Goal: Task Accomplishment & Management: Complete application form

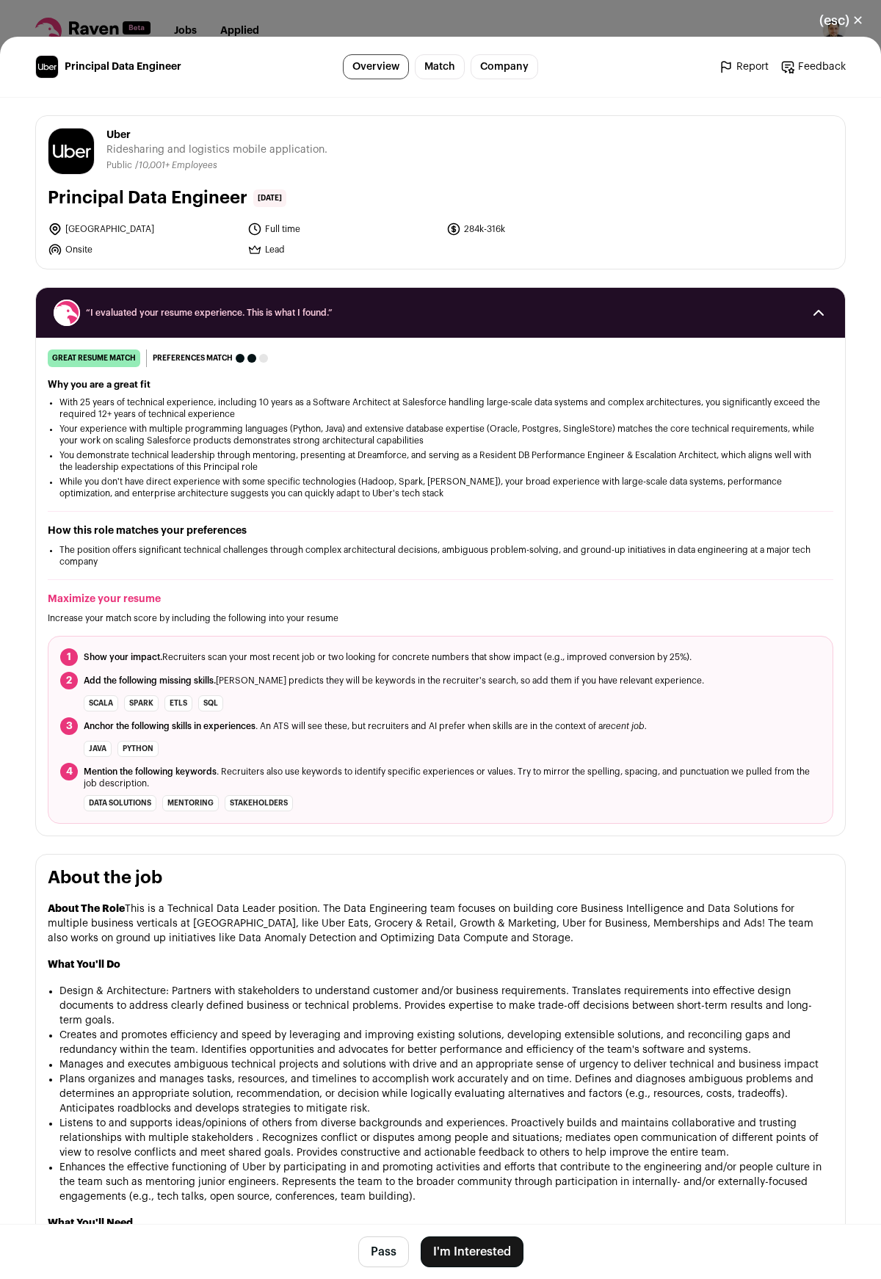
click at [840, 17] on button "(esc) ✕" at bounding box center [841, 20] width 79 height 32
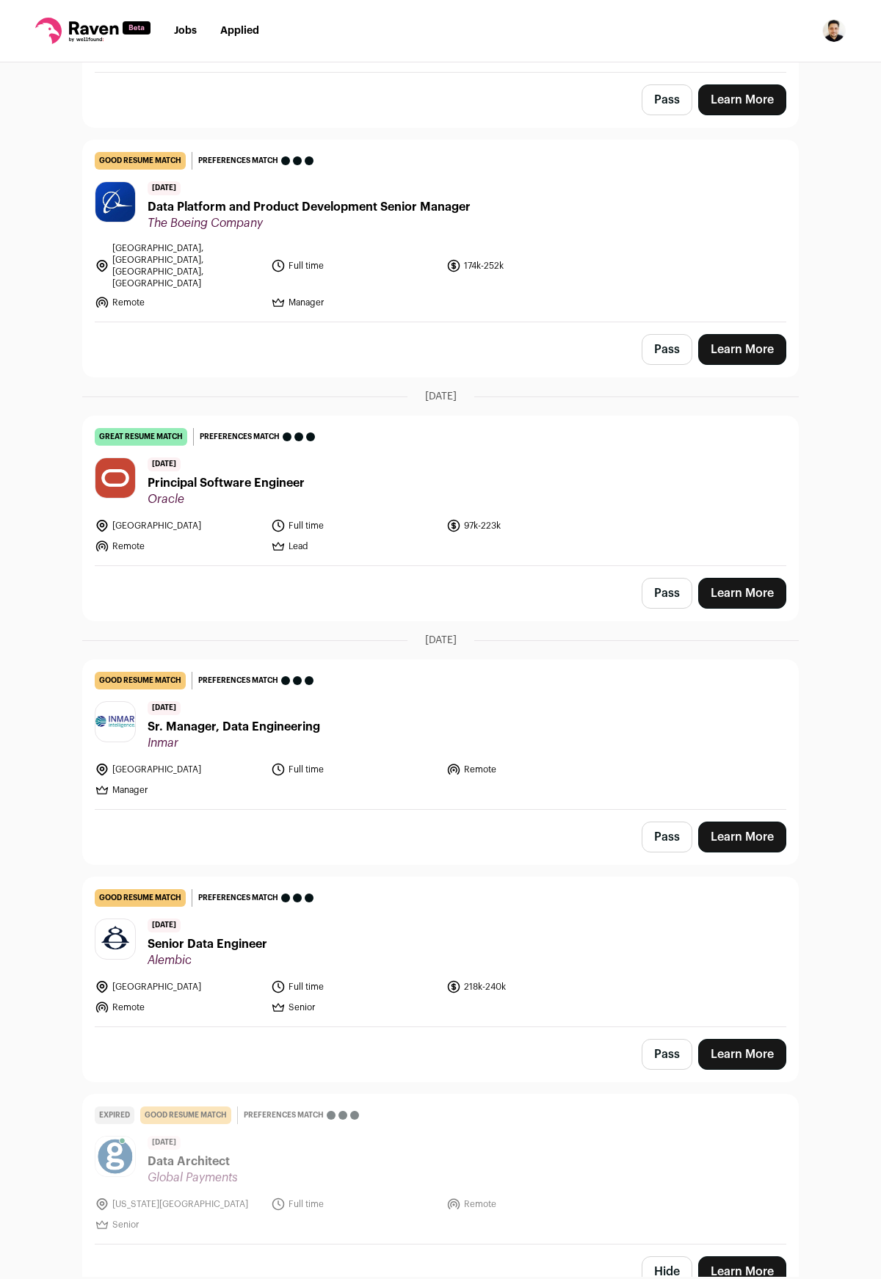
scroll to position [286, 0]
click at [252, 475] on span "Principal Software Engineer" at bounding box center [226, 484] width 157 height 18
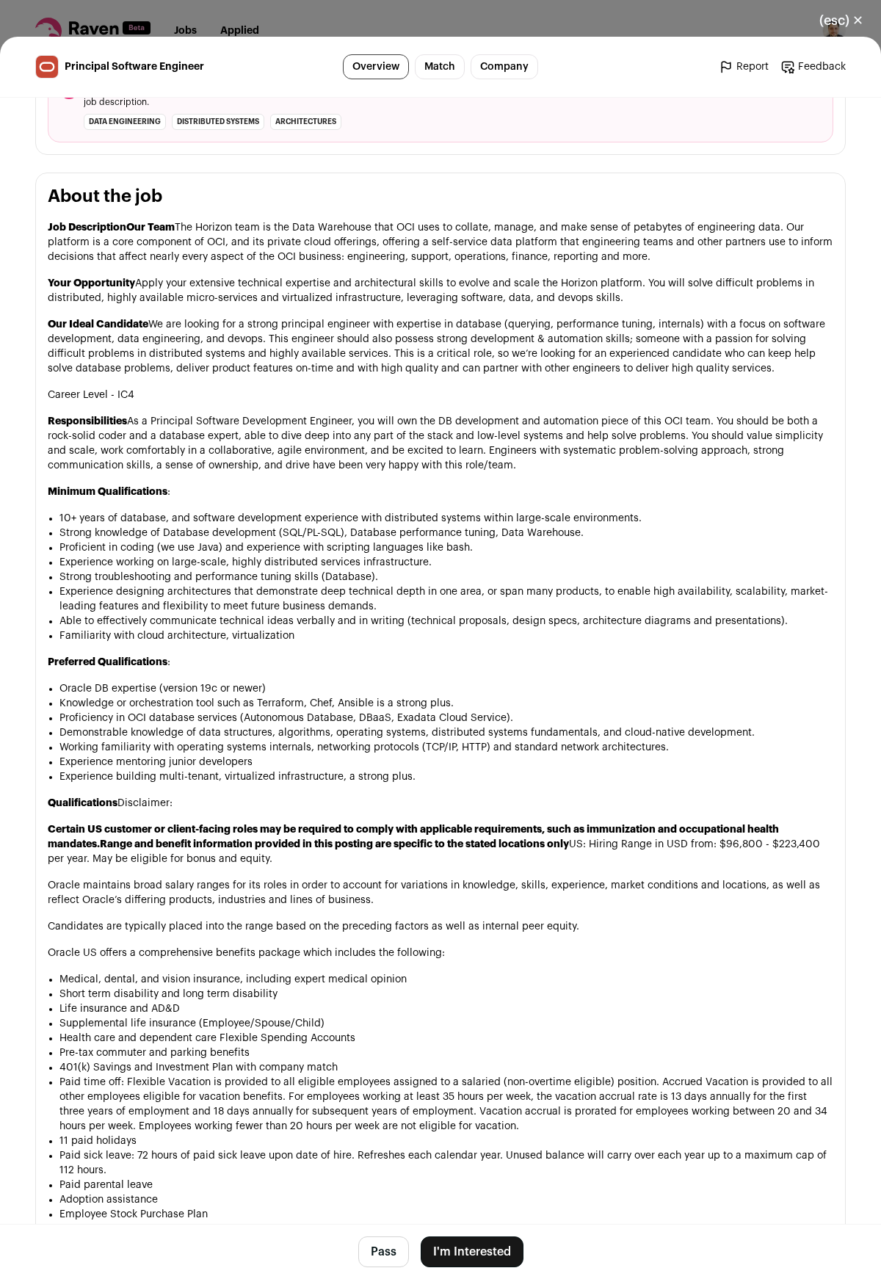
scroll to position [843, 0]
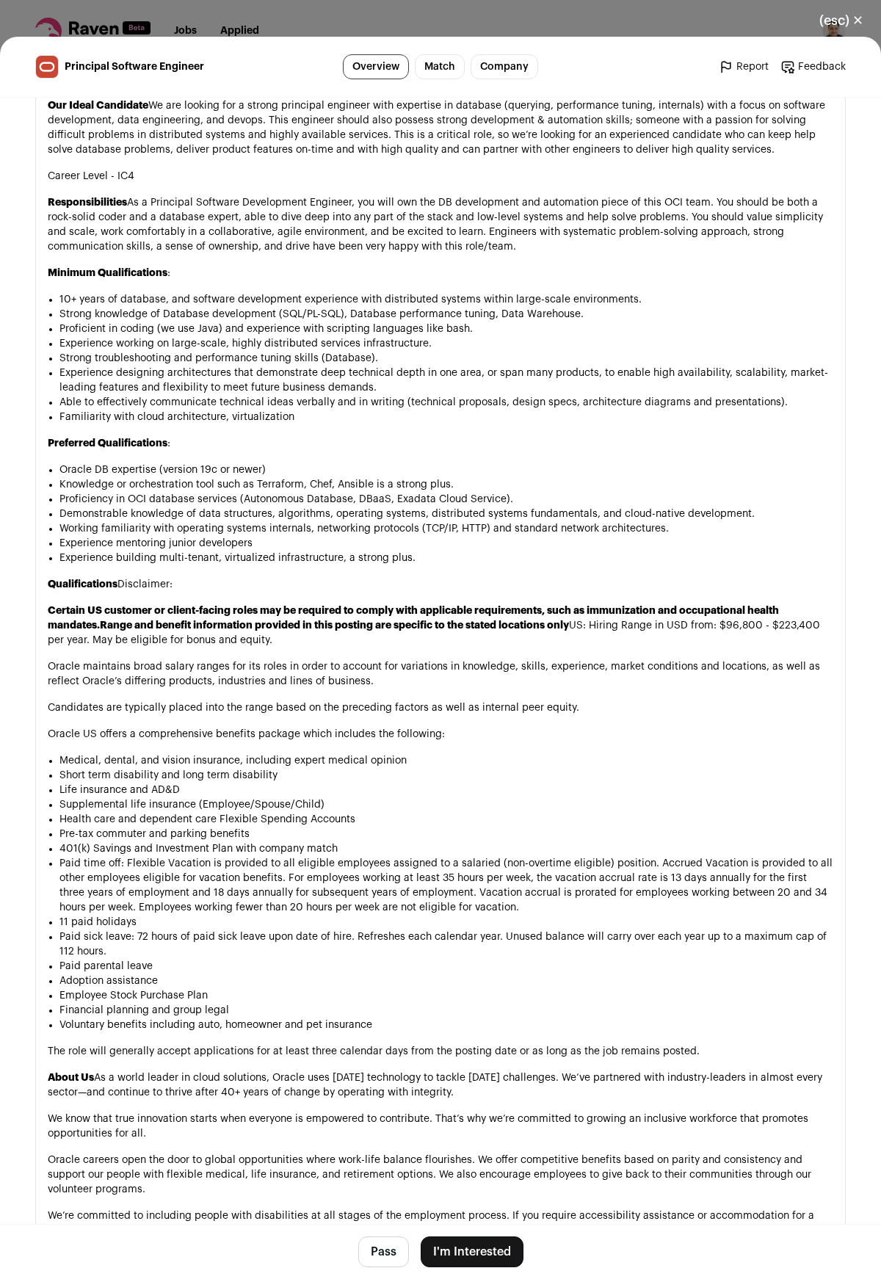
click at [474, 1255] on button "I'm Interested" at bounding box center [472, 1251] width 103 height 31
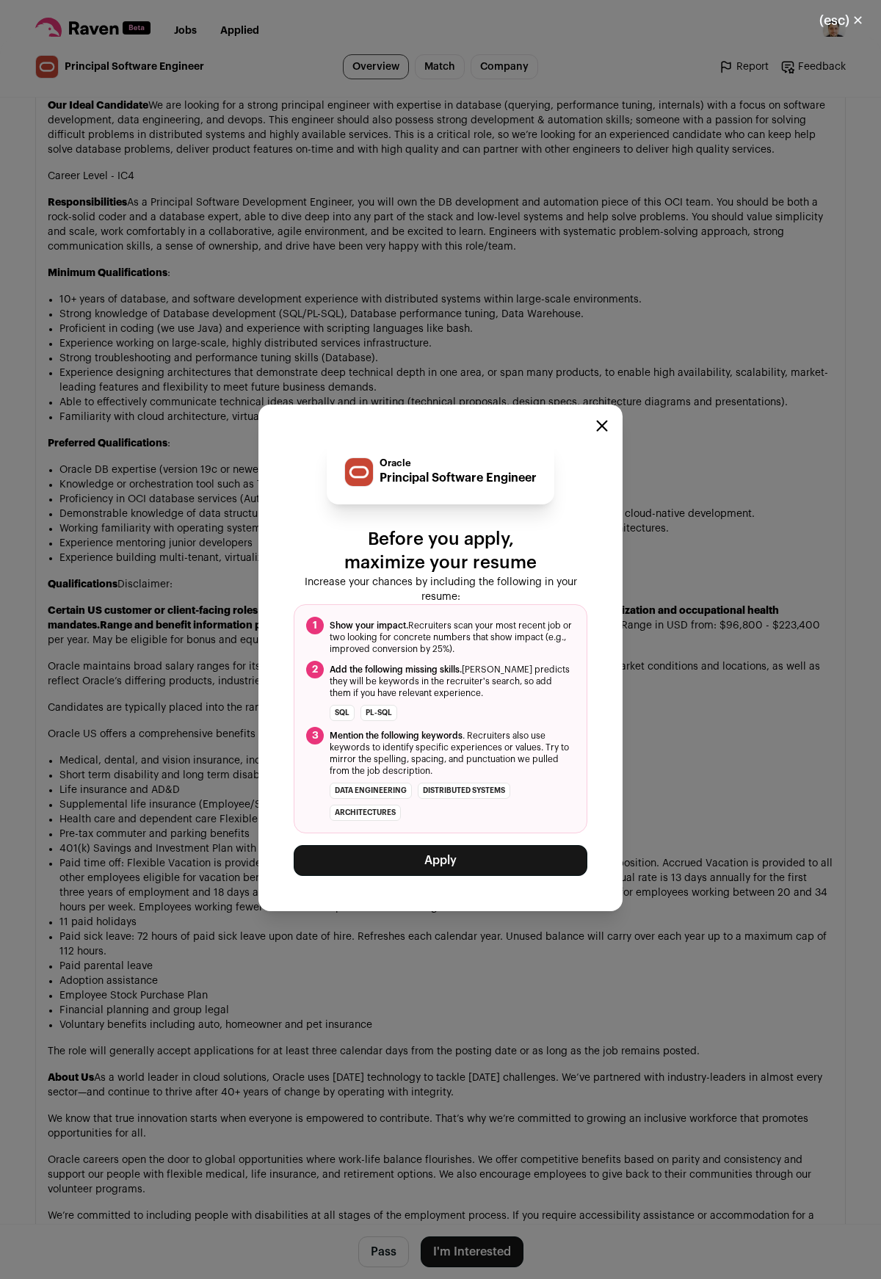
drag, startPoint x: 606, startPoint y: 426, endPoint x: 591, endPoint y: 558, distance: 133.0
click at [591, 547] on div "Oracle Principal Software Engineer Before you apply, maximize your resume Incre…" at bounding box center [440, 658] width 364 height 507
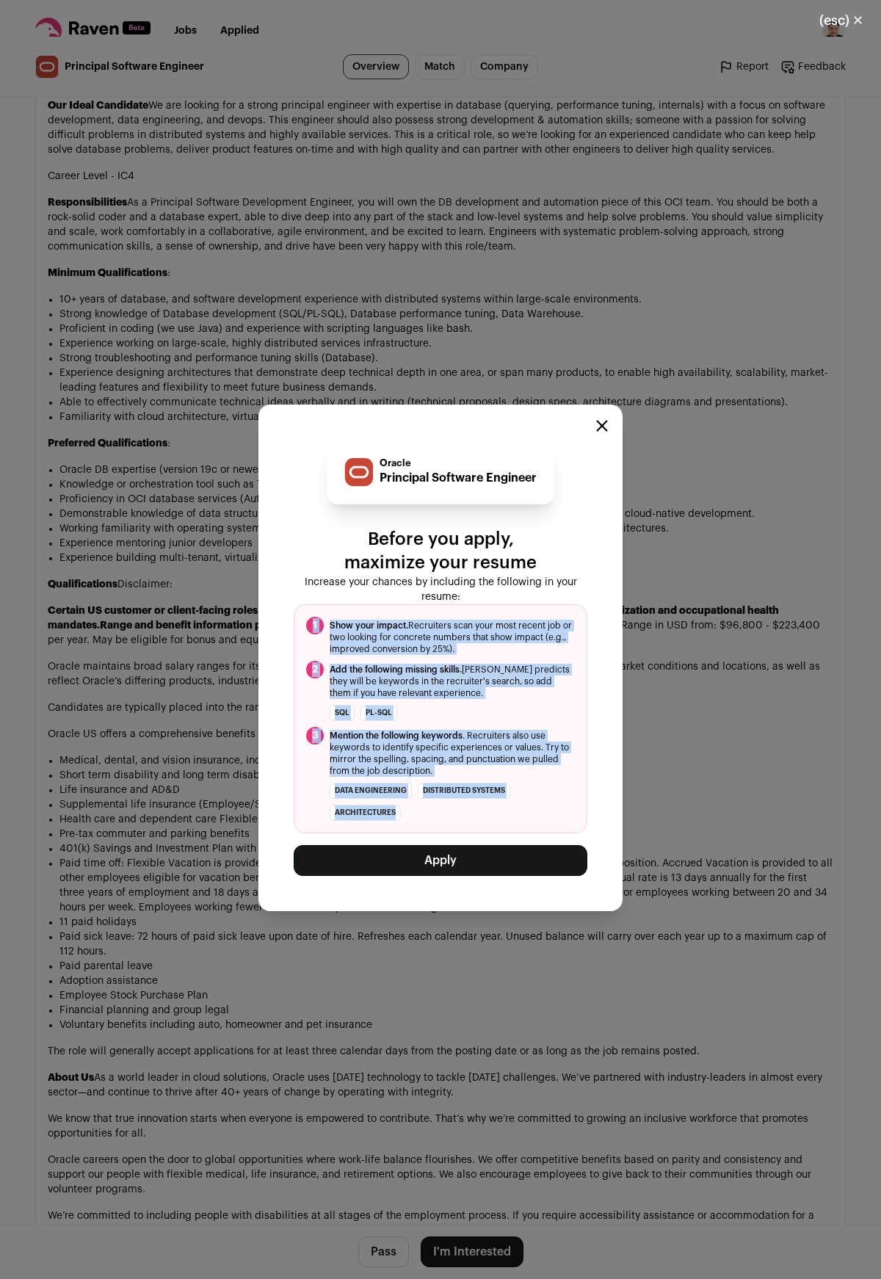
drag, startPoint x: 316, startPoint y: 612, endPoint x: 416, endPoint y: 826, distance: 236.5
click at [416, 826] on ol "1 Show your impact. Recruiters scan your most recent job or two looking for con…" at bounding box center [441, 718] width 294 height 229
copy ol "1 Show your impact. Recruiters scan your most recent job or two looking for con…"
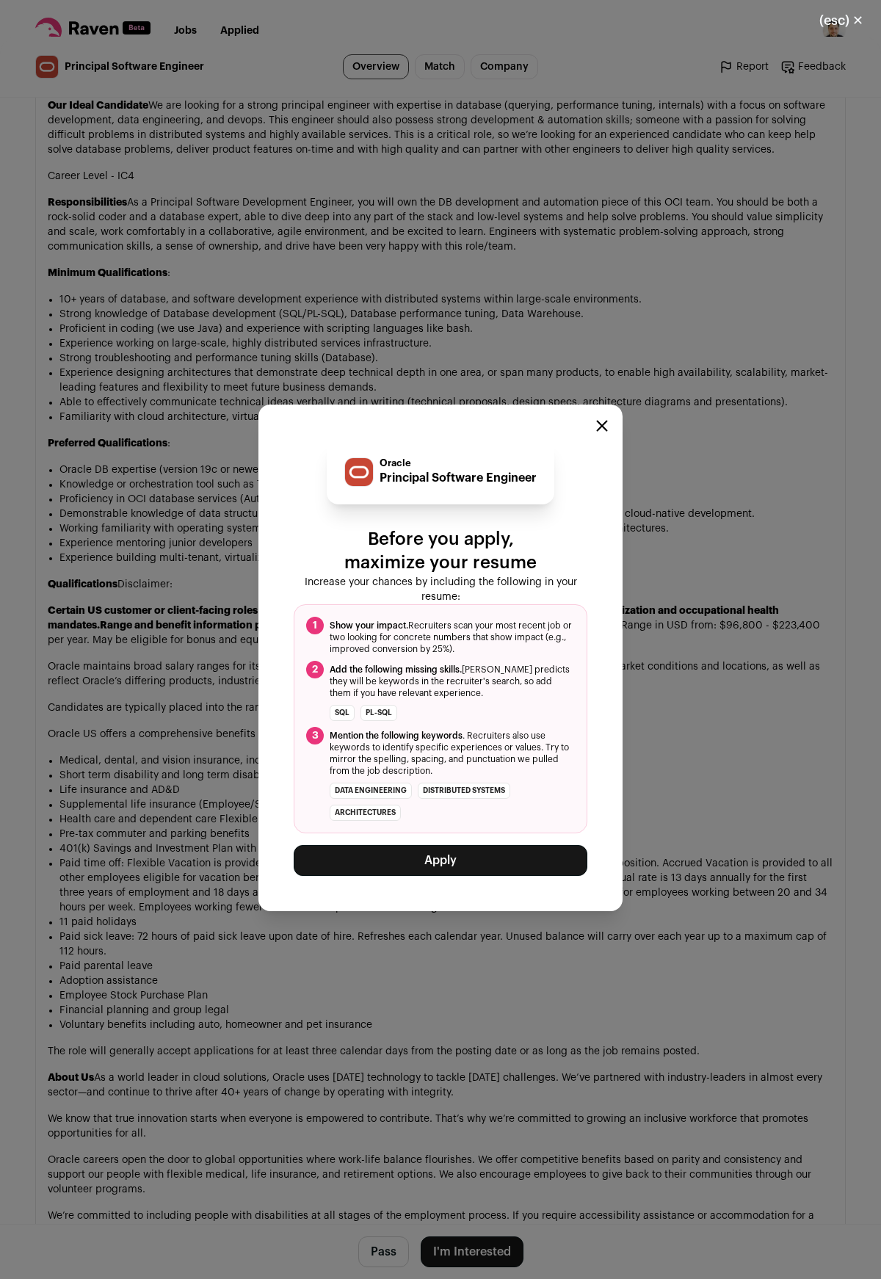
click at [275, 524] on div "Oracle Principal Software Engineer Before you apply, maximize your resume Incre…" at bounding box center [440, 658] width 364 height 507
click at [603, 434] on div "Close modal via background" at bounding box center [602, 428] width 12 height 18
click at [606, 432] on div "Close modal via background" at bounding box center [602, 428] width 12 height 18
click at [600, 427] on icon "Close modal" at bounding box center [602, 426] width 12 height 12
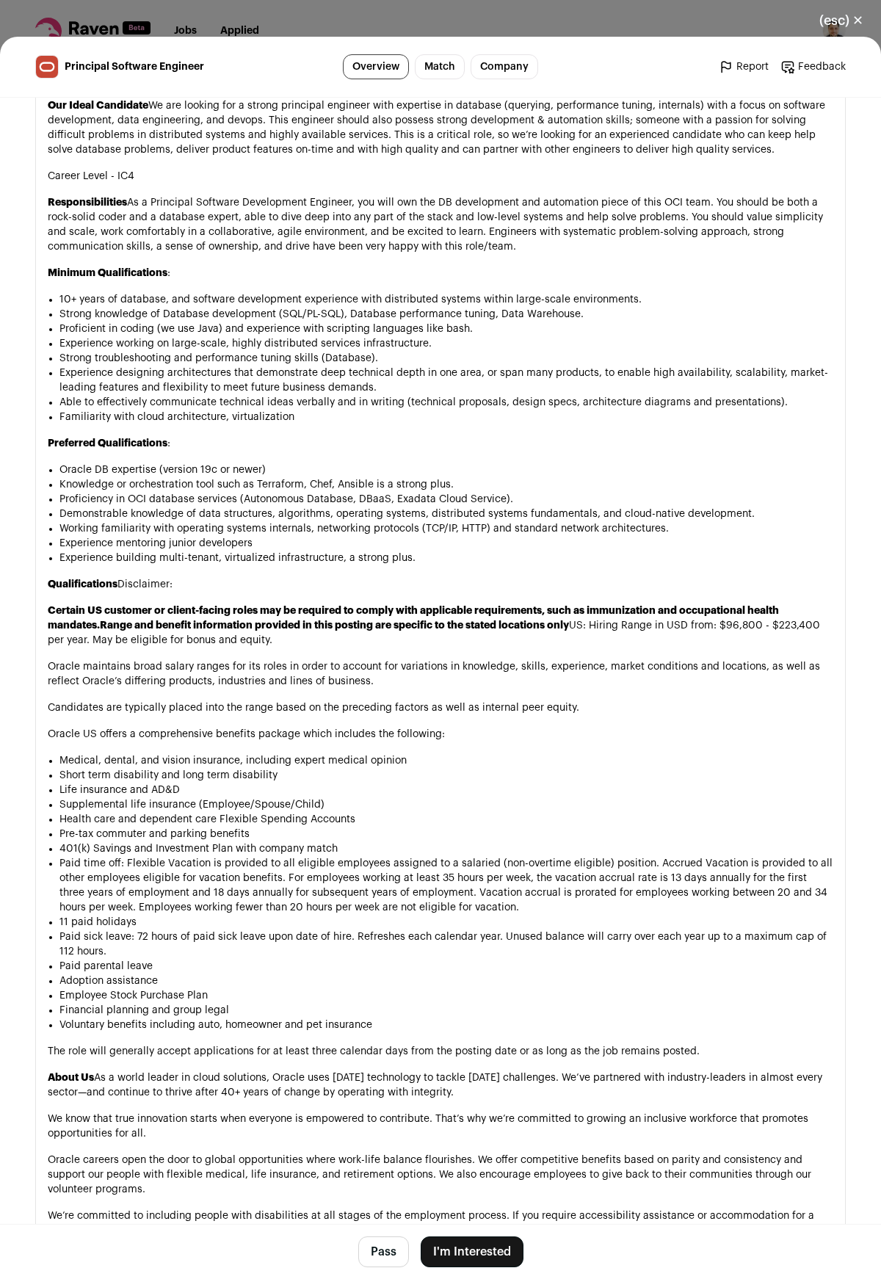
drag, startPoint x: 849, startPoint y: 20, endPoint x: 845, endPoint y: 30, distance: 11.2
click at [849, 20] on button "(esc) ✕" at bounding box center [841, 20] width 79 height 32
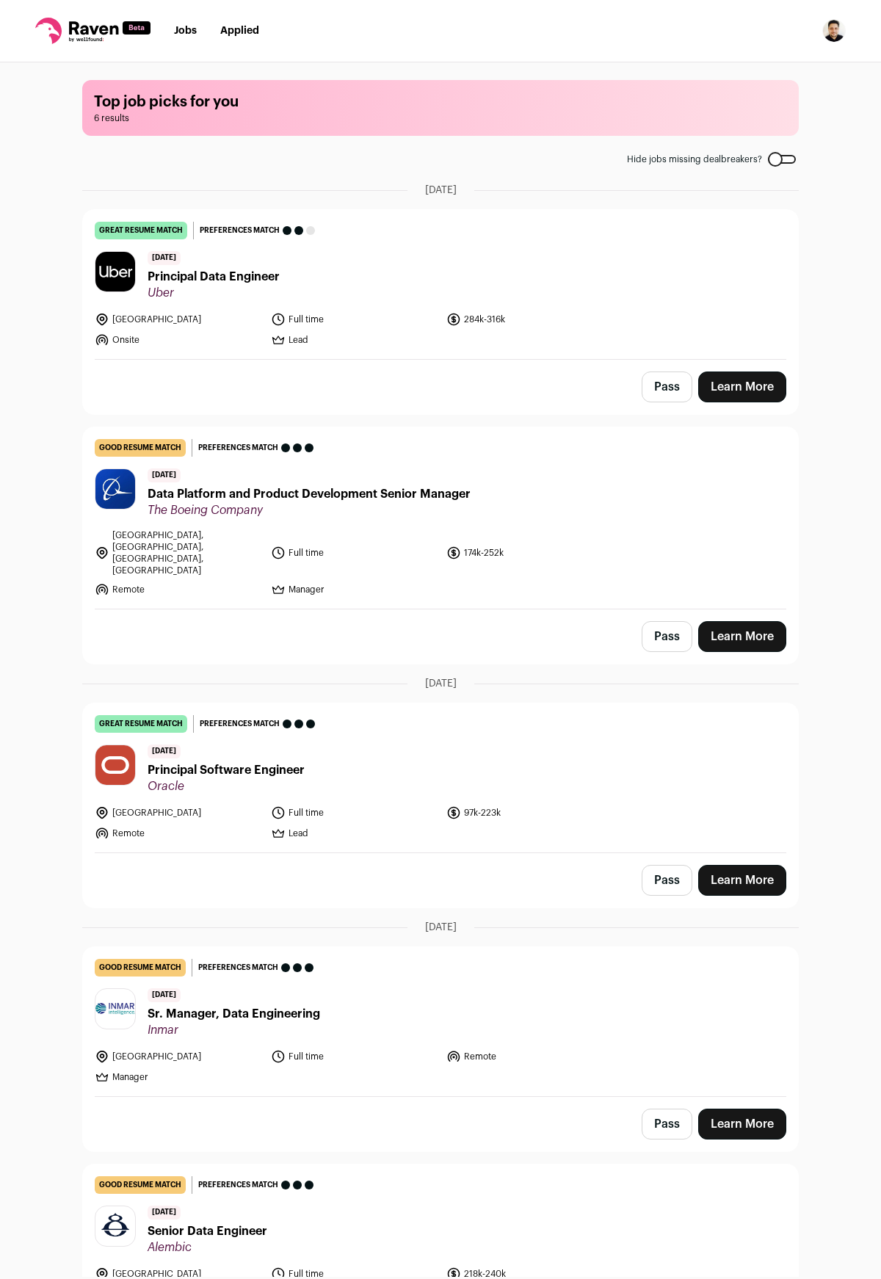
scroll to position [0, 0]
click at [831, 37] on img "Open dropdown" at bounding box center [833, 30] width 23 height 23
click at [757, 71] on link "Settings" at bounding box center [764, 68] width 162 height 35
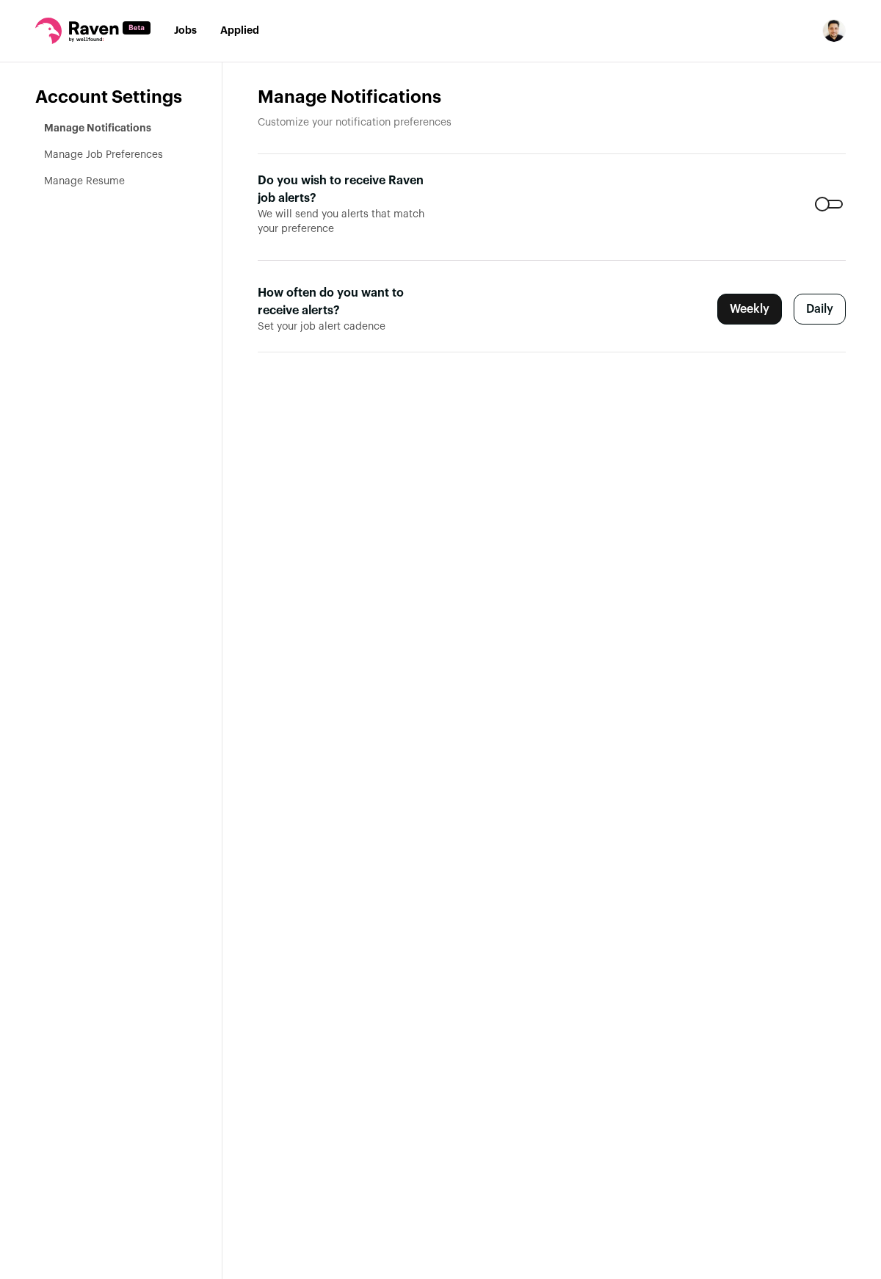
click at [104, 182] on link "Manage Resume" at bounding box center [84, 181] width 81 height 10
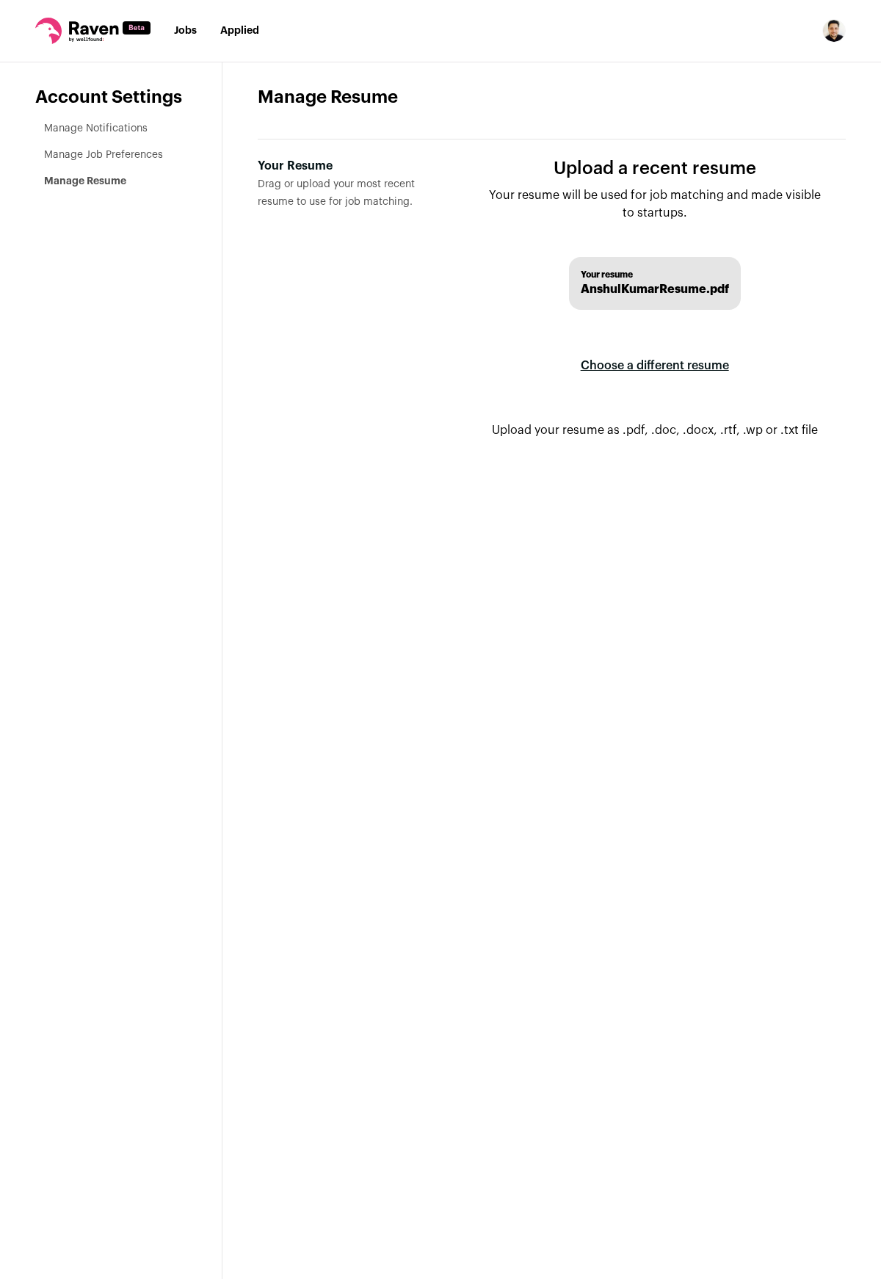
scroll to position [1, 0]
click at [610, 366] on label "Choose a different resume" at bounding box center [655, 365] width 148 height 41
click at [0, 0] on input "Your Resume Drag or upload your most recent resume to use for job matching." at bounding box center [0, 0] width 0 height 0
click at [669, 361] on label "Choose a different resume" at bounding box center [655, 365] width 148 height 41
click at [0, 0] on input "Your Resume Drag or upload your most recent resume to use for job matching." at bounding box center [0, 0] width 0 height 0
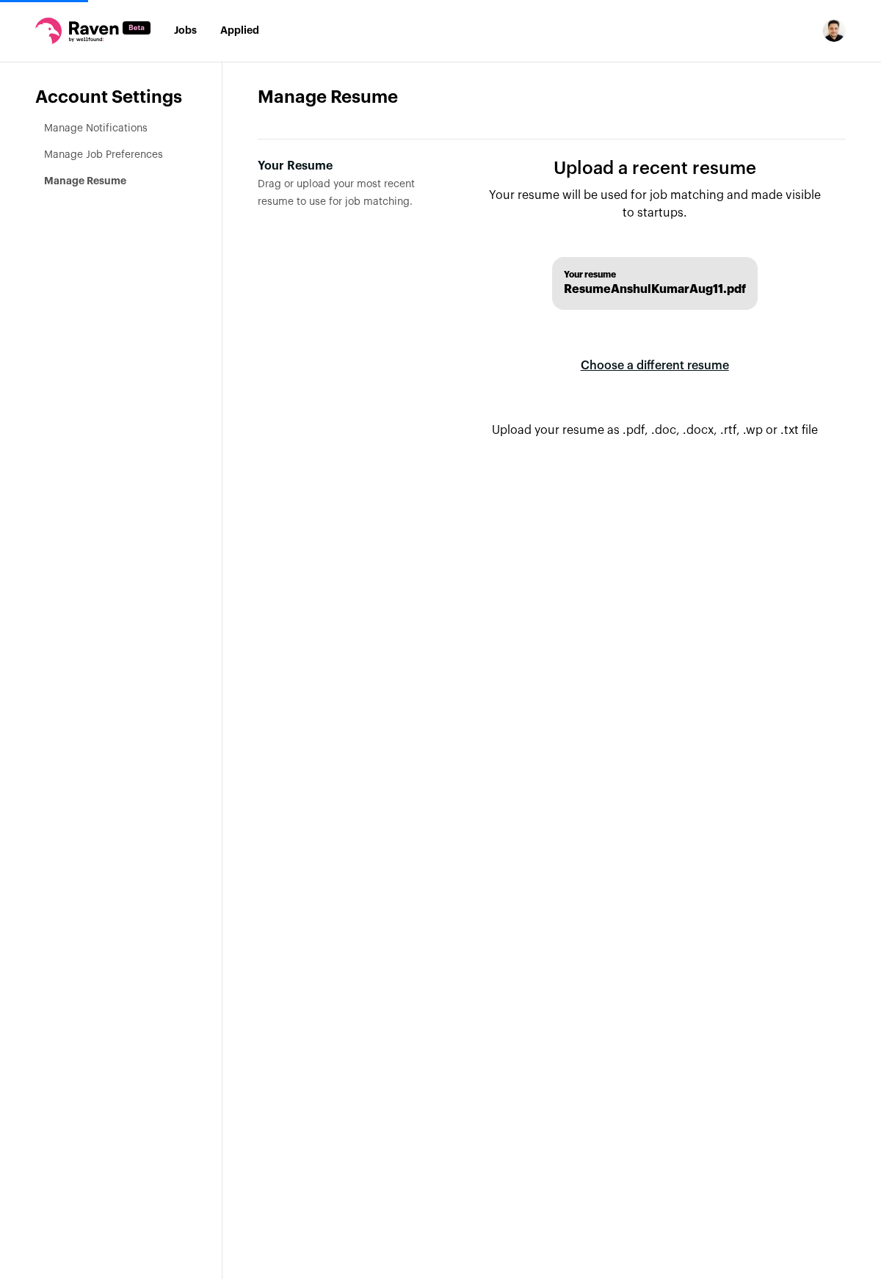
click at [413, 403] on label "Your Resume Drag or upload your most recent resume to use for job matching." at bounding box center [349, 309] width 182 height 305
click at [0, 0] on input "Your Resume Drag or upload your most recent resume to use for job matching." at bounding box center [0, 0] width 0 height 0
click at [123, 131] on link "Manage Notifications" at bounding box center [96, 128] width 104 height 10
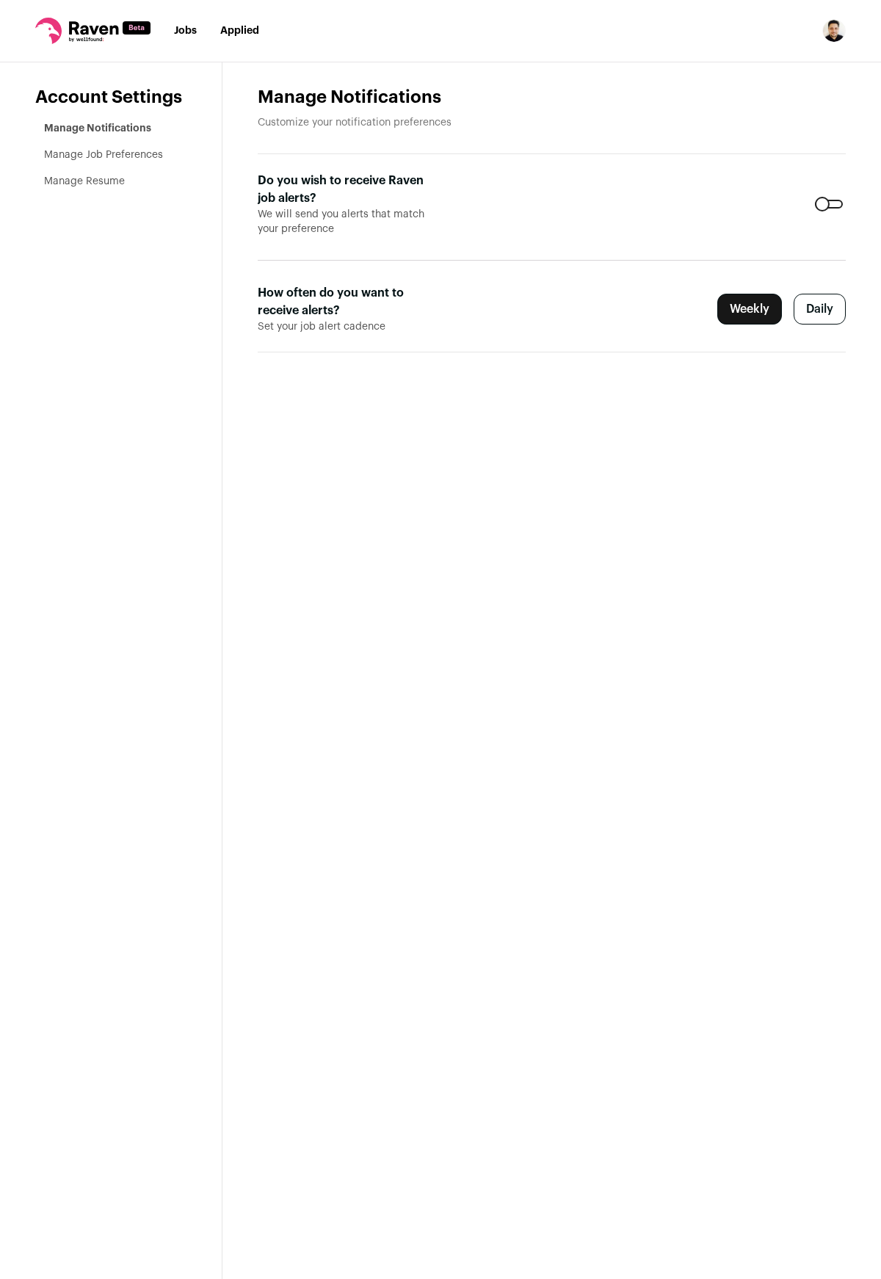
click at [132, 158] on link "Manage Job Preferences" at bounding box center [103, 155] width 119 height 10
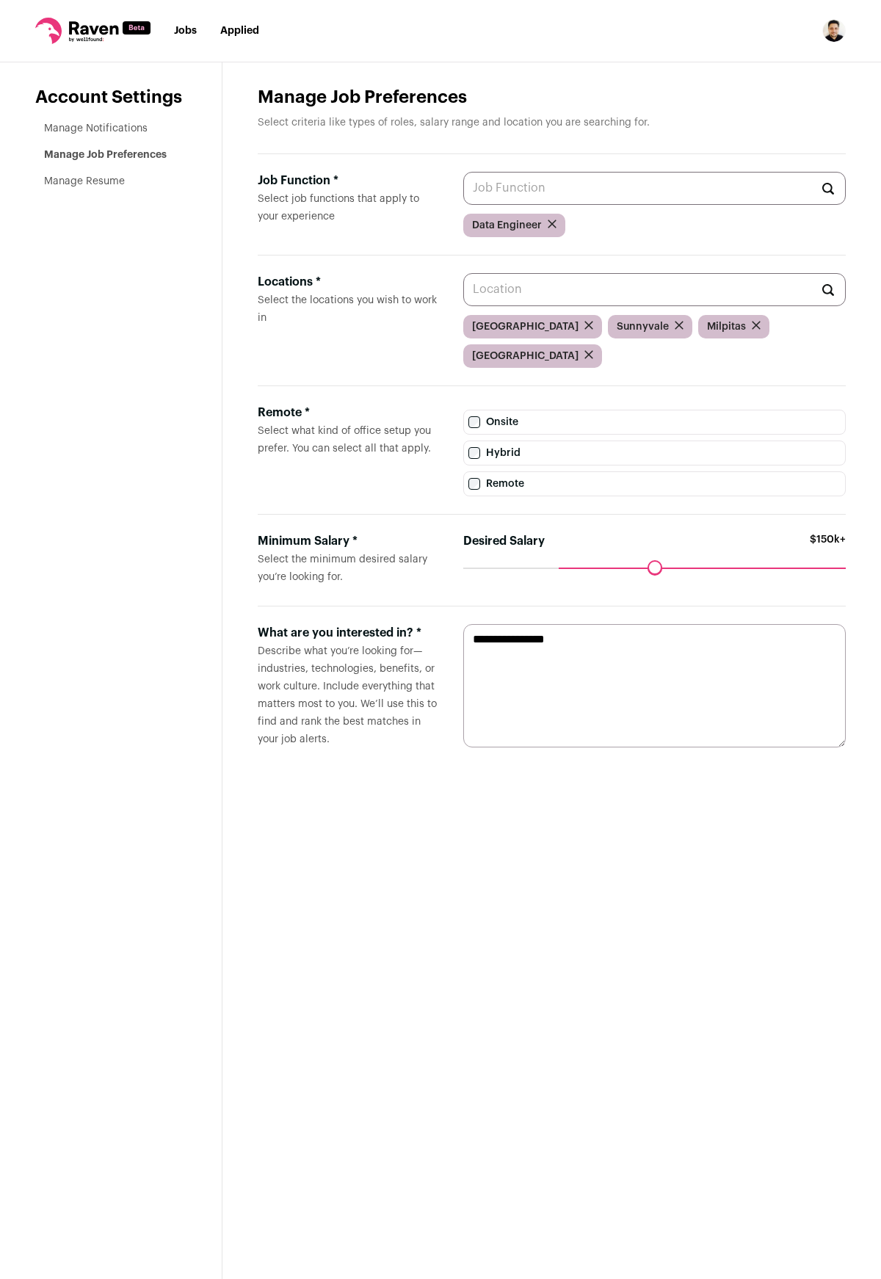
drag, startPoint x: 184, startPoint y: 32, endPoint x: 186, endPoint y: 40, distance: 7.5
click at [184, 32] on link "Jobs" at bounding box center [185, 31] width 23 height 10
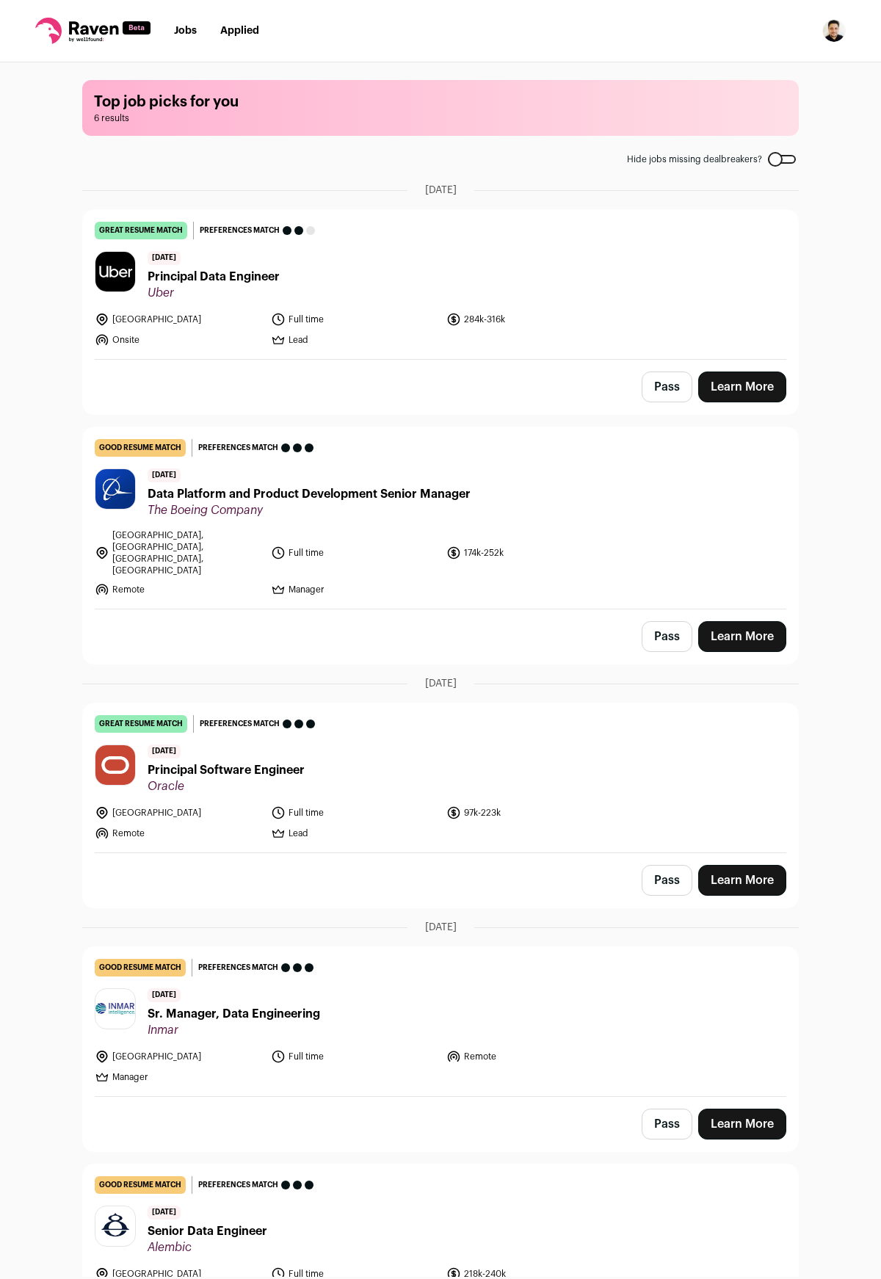
click at [766, 865] on link "Learn More" at bounding box center [742, 880] width 88 height 31
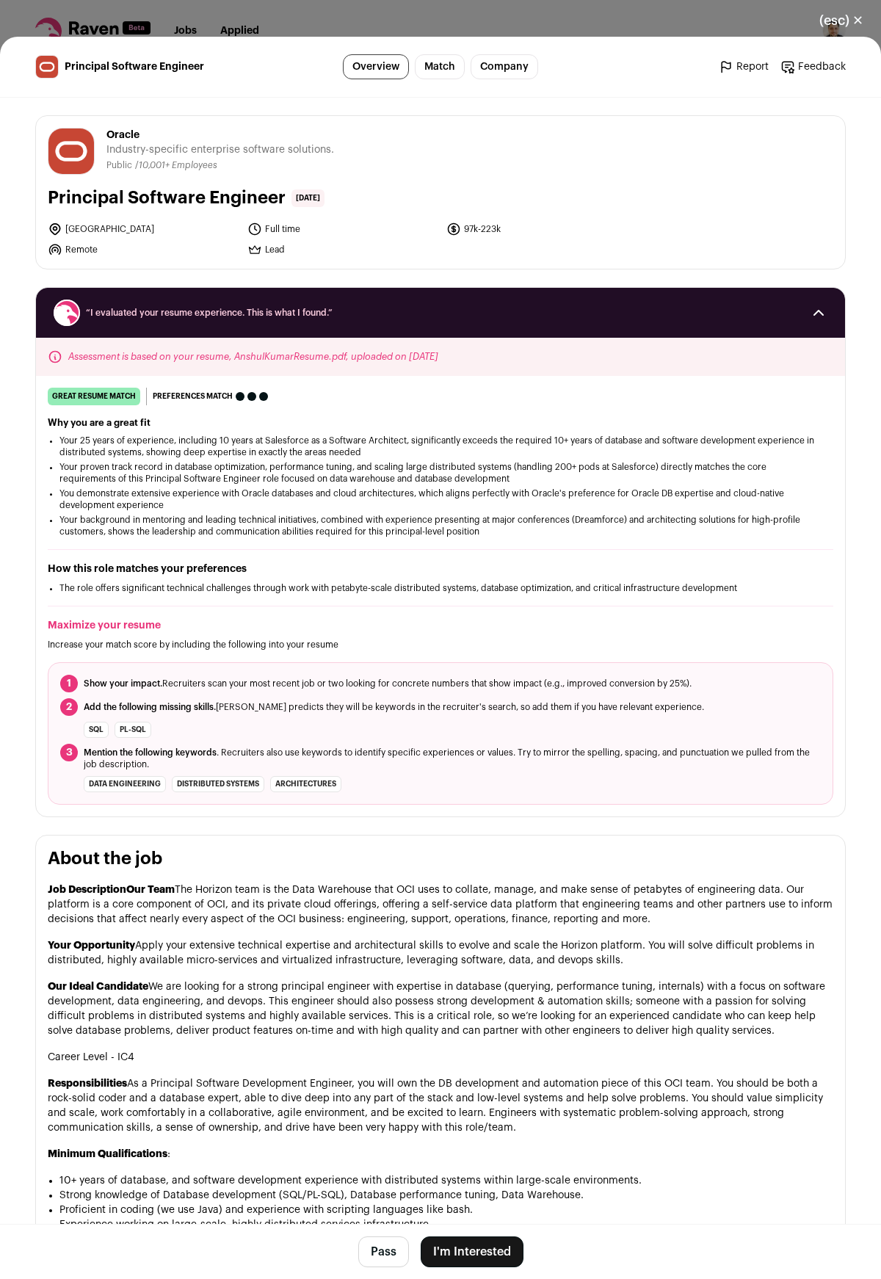
drag, startPoint x: 500, startPoint y: 1250, endPoint x: 492, endPoint y: 1217, distance: 33.3
click at [501, 1246] on button "I'm Interested" at bounding box center [472, 1251] width 103 height 31
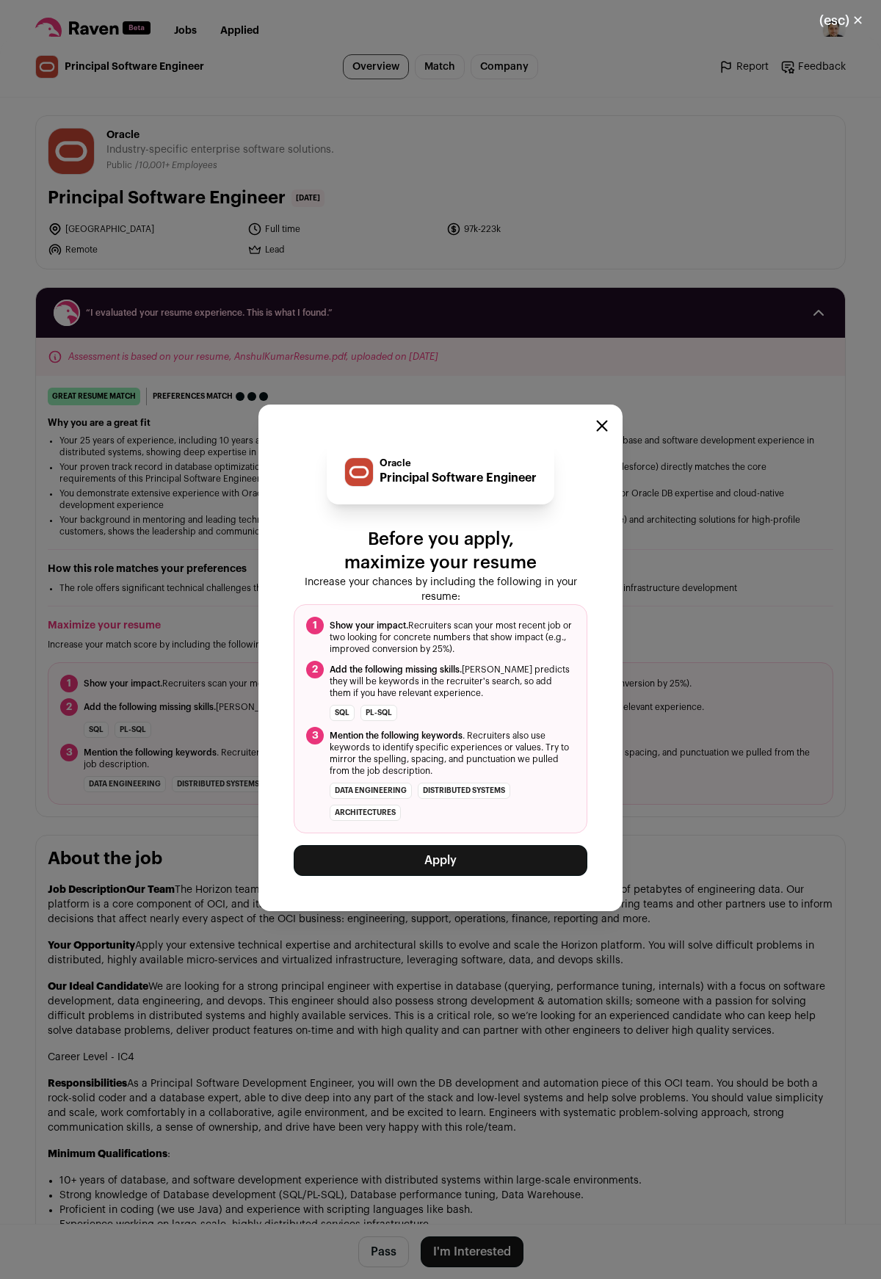
drag, startPoint x: 447, startPoint y: 863, endPoint x: 539, endPoint y: 632, distance: 248.1
click at [507, 726] on div "Oracle Principal Software Engineer Before you apply, maximize your resume Incre…" at bounding box center [441, 658] width 294 height 436
click at [602, 432] on div "Close modal via background" at bounding box center [602, 428] width 12 height 18
click at [599, 429] on icon "Close modal" at bounding box center [602, 426] width 12 height 12
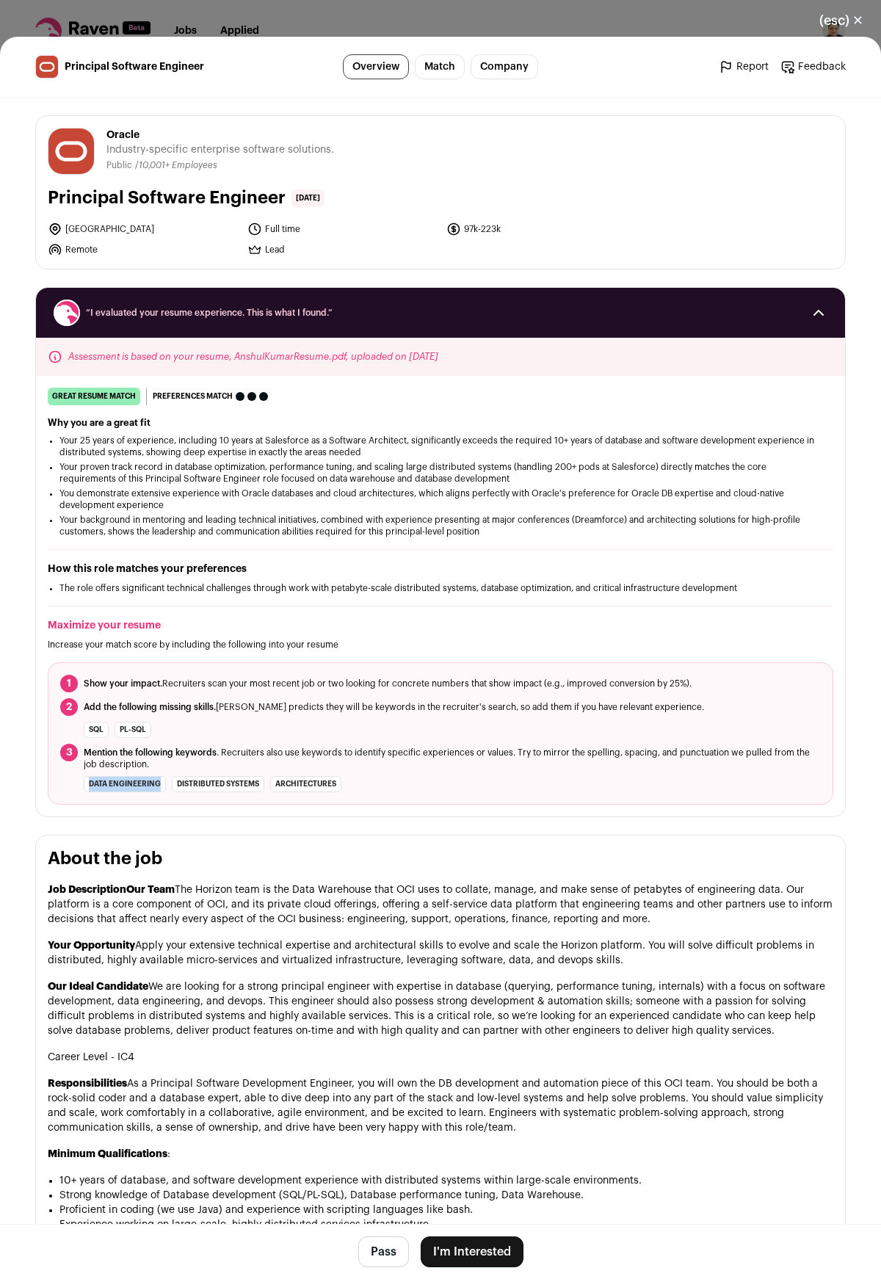
drag, startPoint x: 87, startPoint y: 783, endPoint x: 162, endPoint y: 786, distance: 74.2
click at [162, 786] on li "data engineering" at bounding box center [125, 784] width 82 height 16
copy li "data engineering"
click at [848, 26] on button "(esc) ✕" at bounding box center [841, 20] width 79 height 32
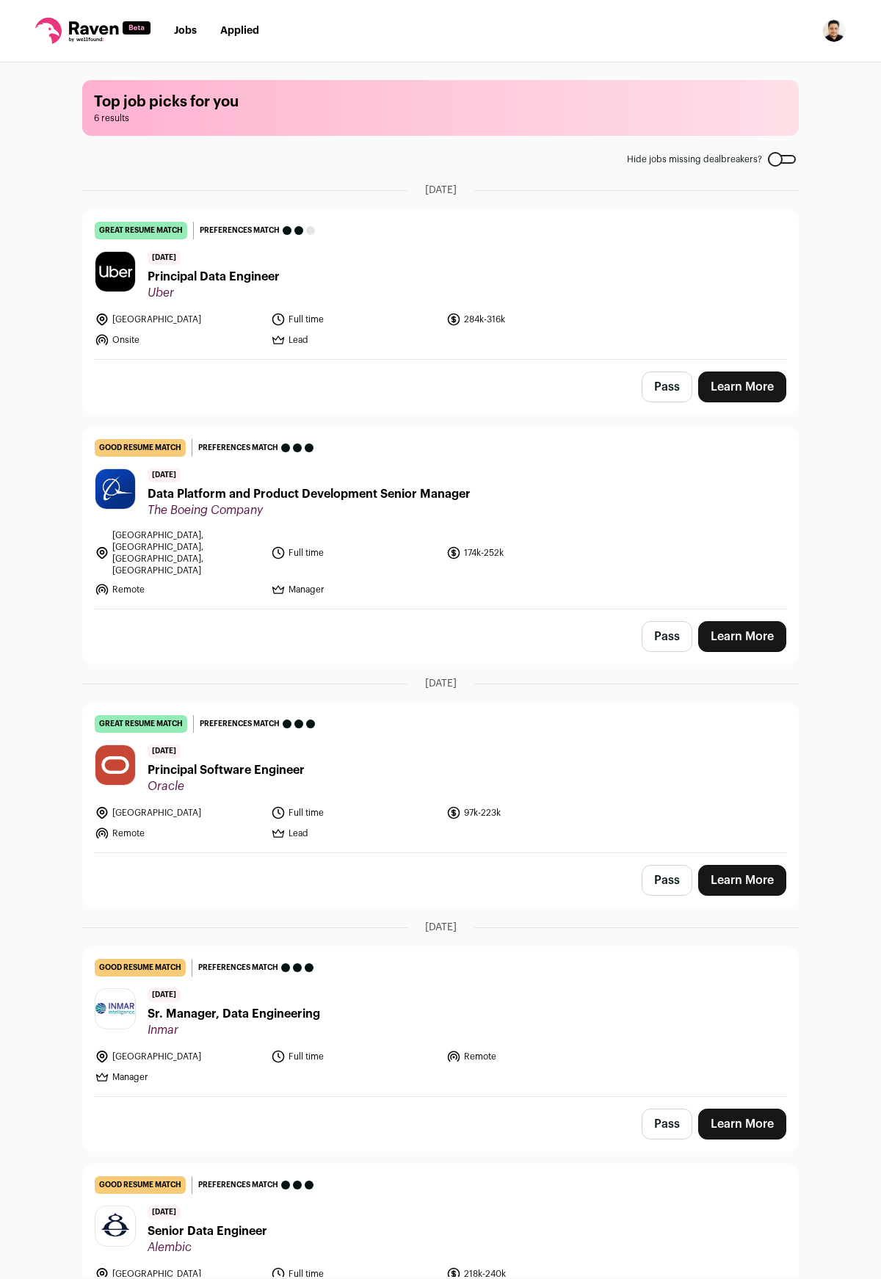
drag, startPoint x: 842, startPoint y: 32, endPoint x: 834, endPoint y: 73, distance: 41.9
click at [842, 32] on img "Open dropdown" at bounding box center [833, 30] width 23 height 23
click at [744, 76] on link "Settings" at bounding box center [764, 68] width 162 height 35
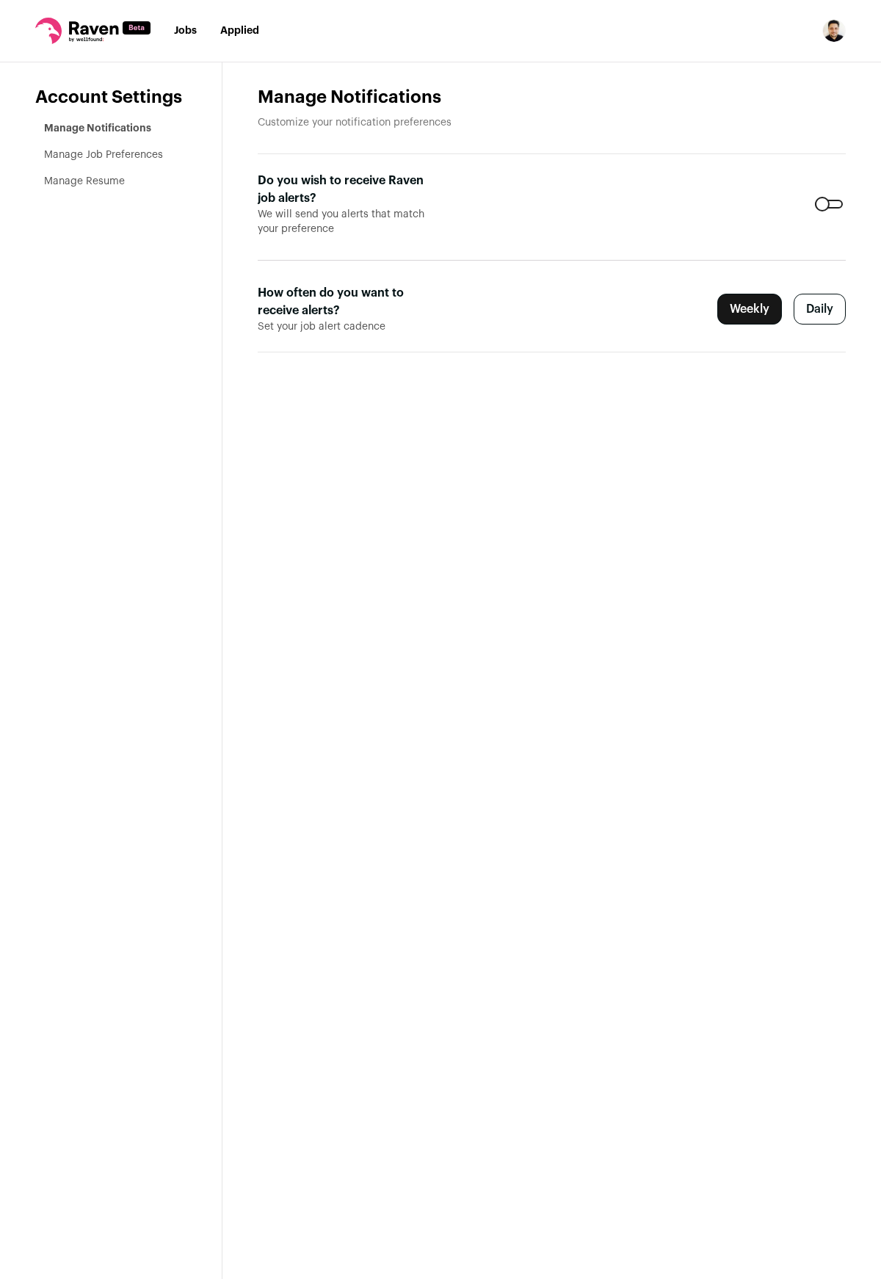
click at [79, 181] on link "Manage Resume" at bounding box center [84, 181] width 81 height 10
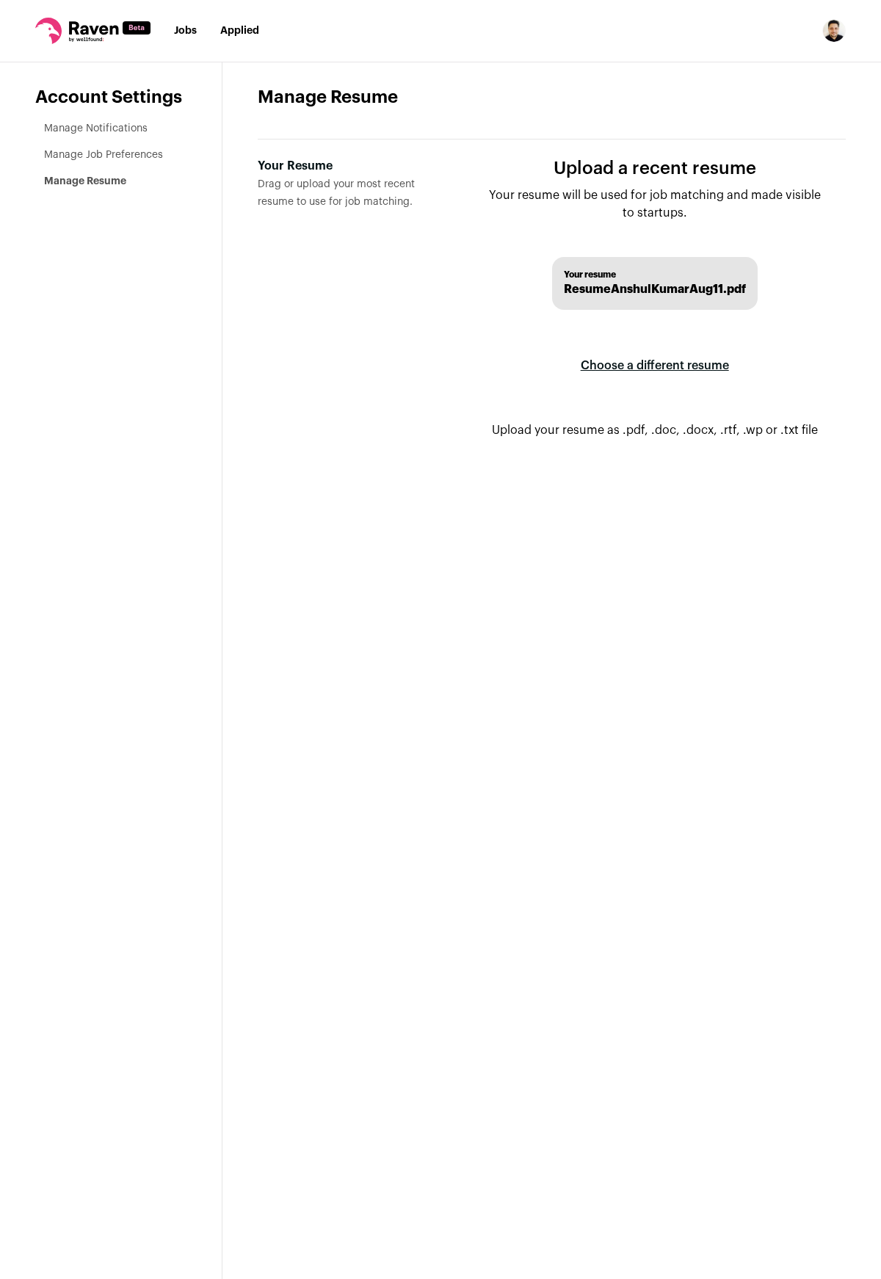
click at [670, 366] on label "Choose a different resume" at bounding box center [655, 365] width 148 height 41
click at [0, 0] on input "Your Resume Drag or upload your most recent resume to use for job matching." at bounding box center [0, 0] width 0 height 0
click at [191, 29] on link "Jobs" at bounding box center [185, 31] width 23 height 10
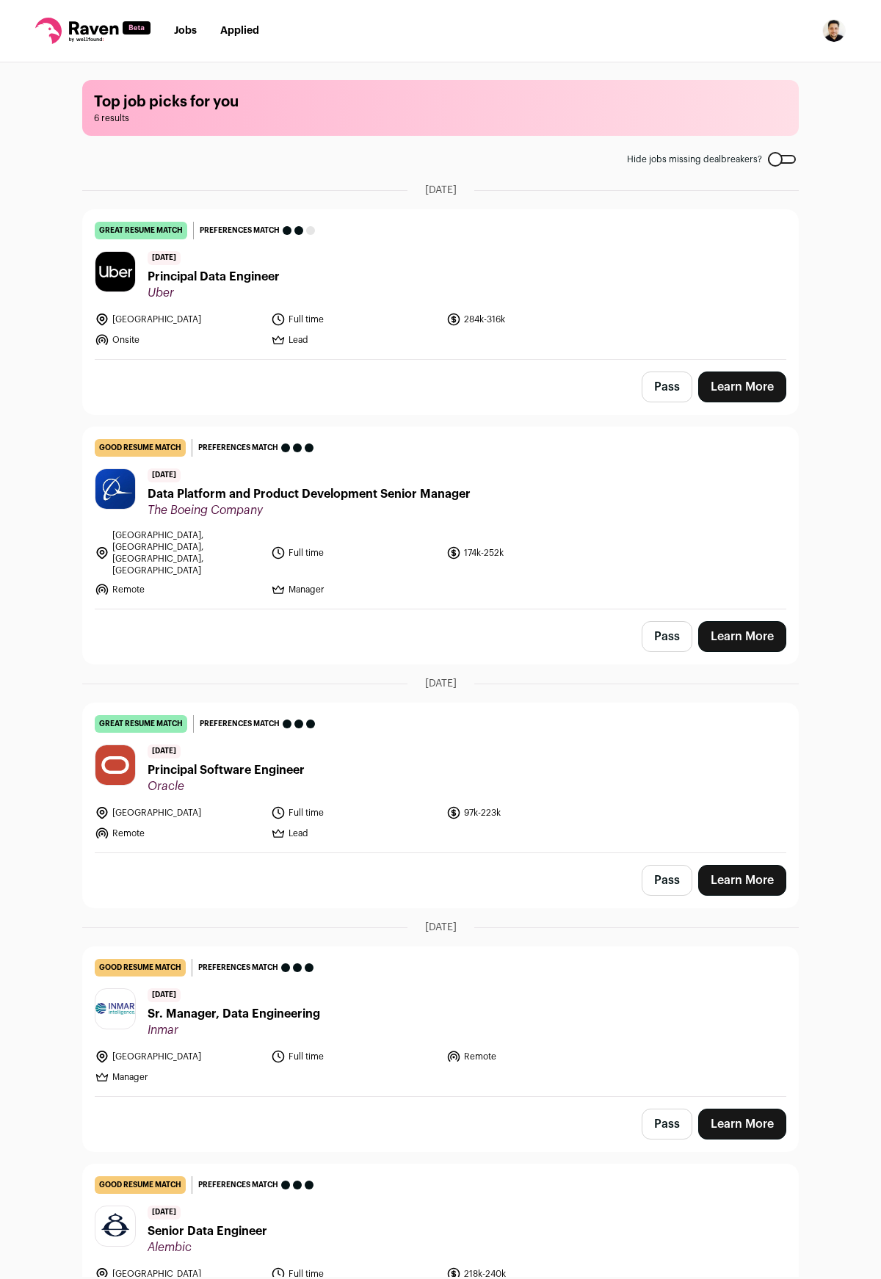
click at [173, 761] on span "Principal Software Engineer" at bounding box center [226, 770] width 157 height 18
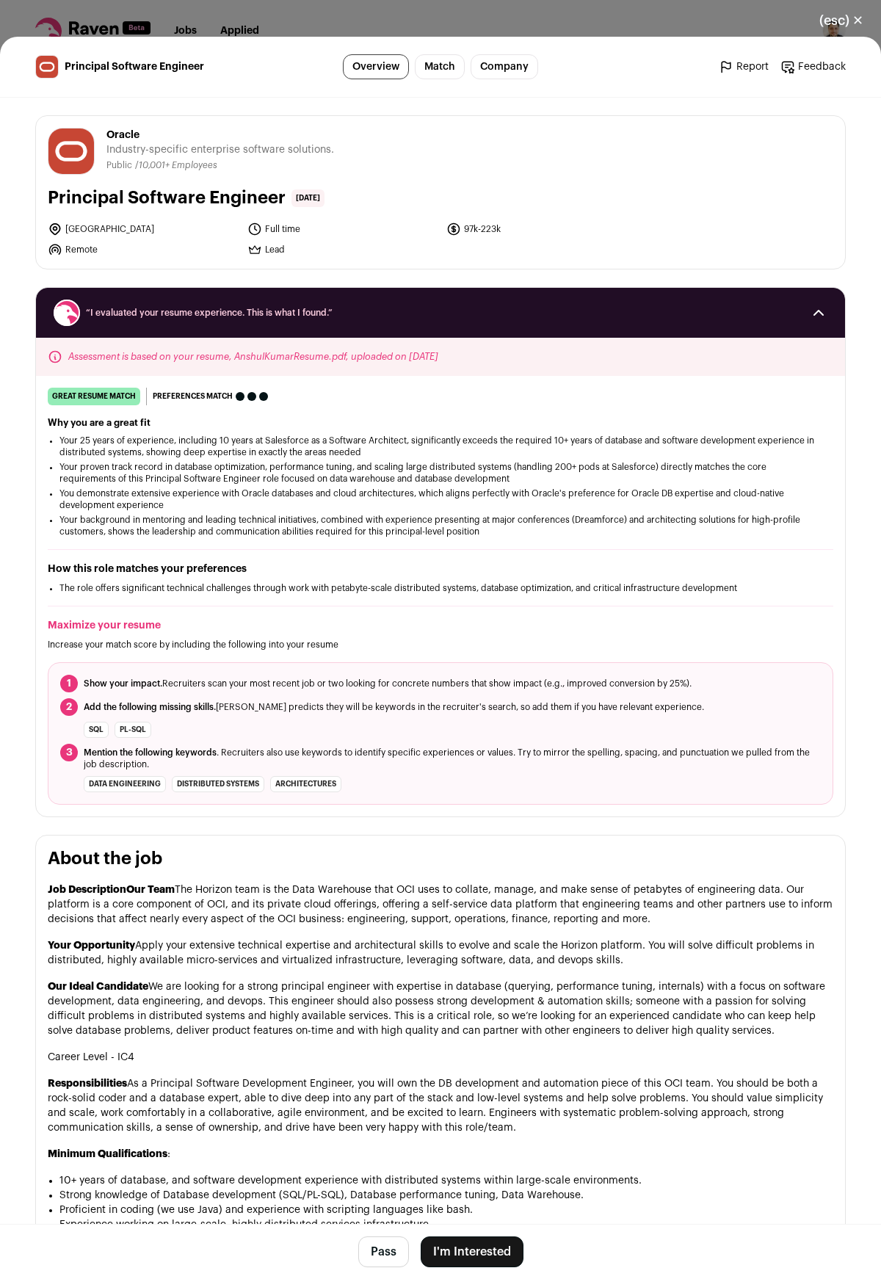
click at [469, 1253] on button "I'm Interested" at bounding box center [472, 1251] width 103 height 31
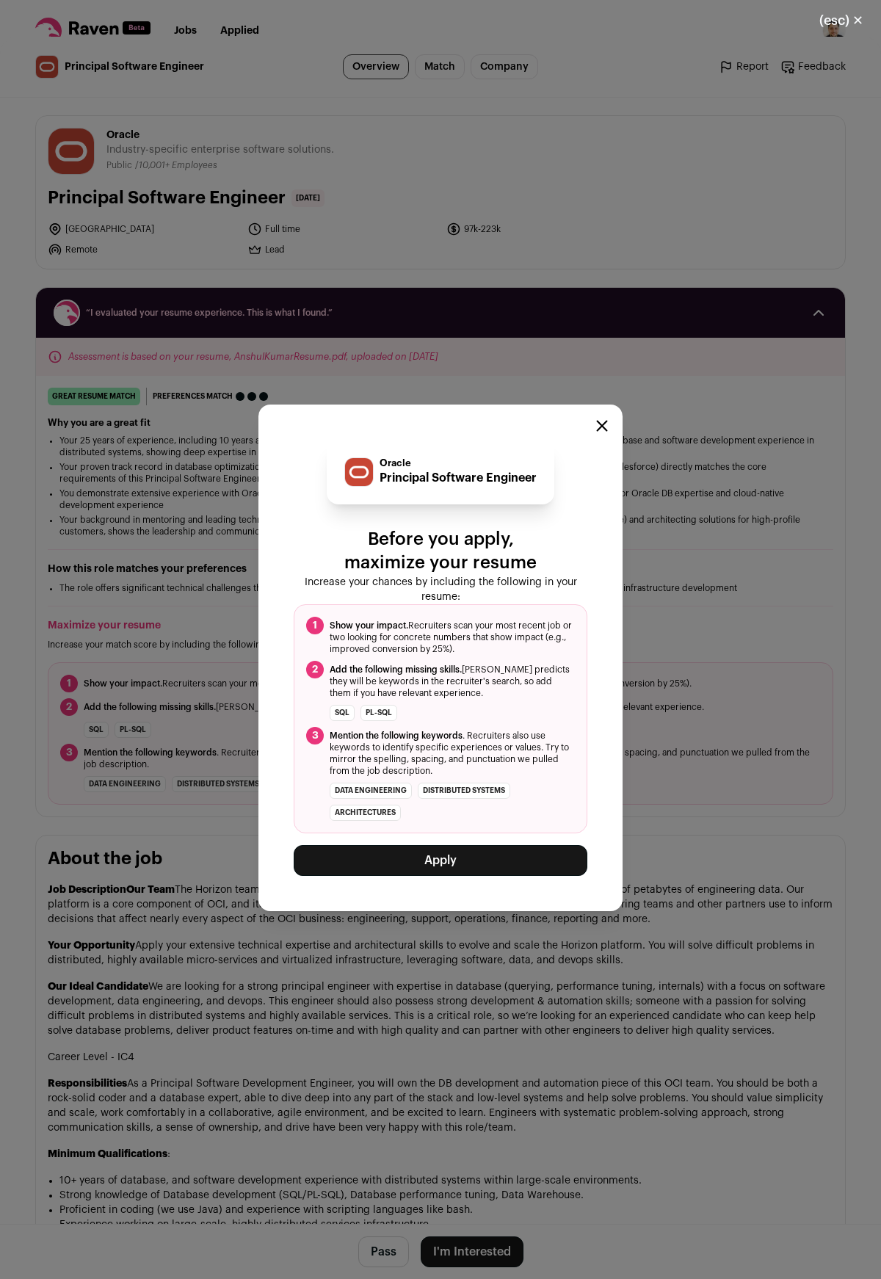
click at [454, 871] on button "Apply" at bounding box center [441, 860] width 294 height 31
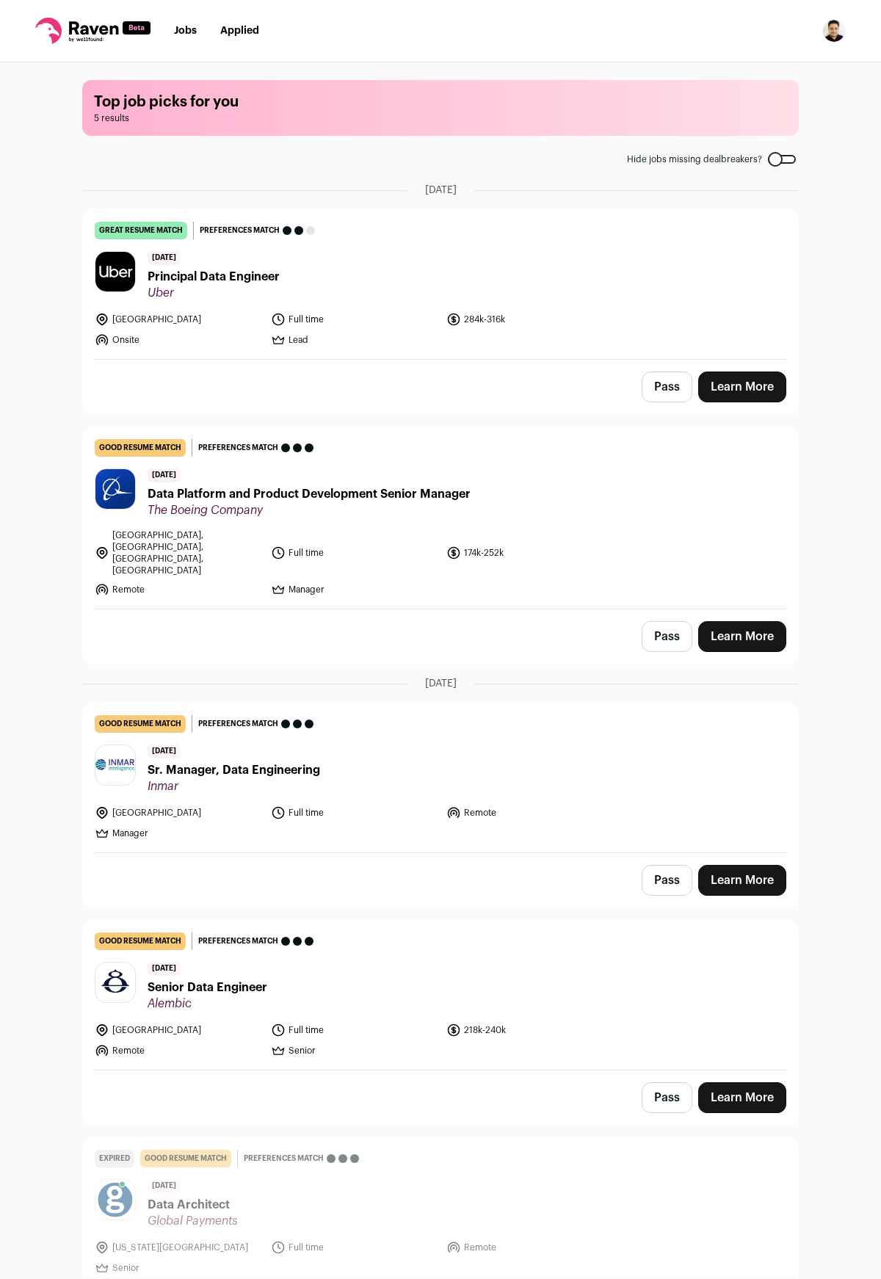
click at [195, 278] on span "Principal Data Engineer" at bounding box center [214, 277] width 132 height 18
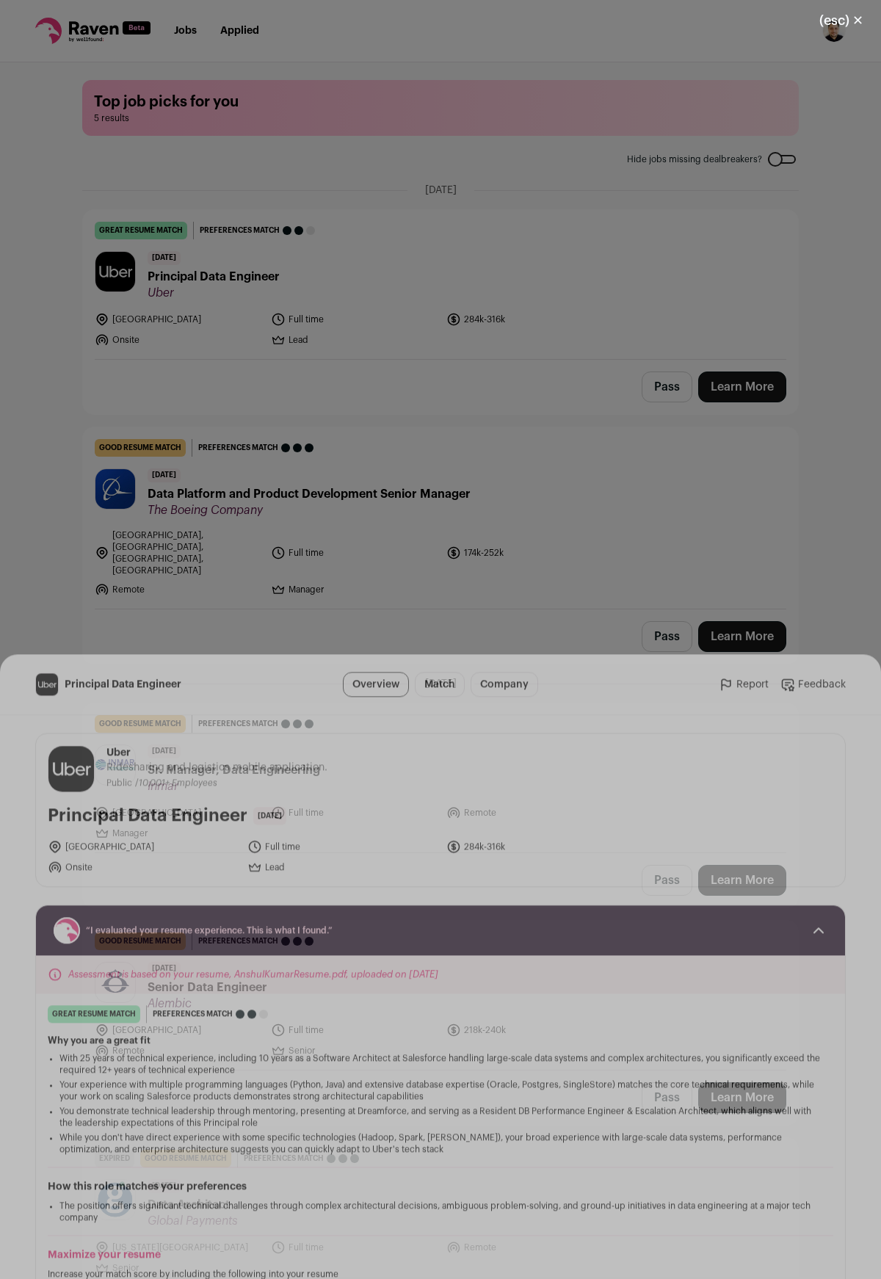
drag, startPoint x: 845, startPoint y: 21, endPoint x: 841, endPoint y: 29, distance: 8.6
click at [844, 21] on button "(esc) ✕" at bounding box center [841, 20] width 79 height 32
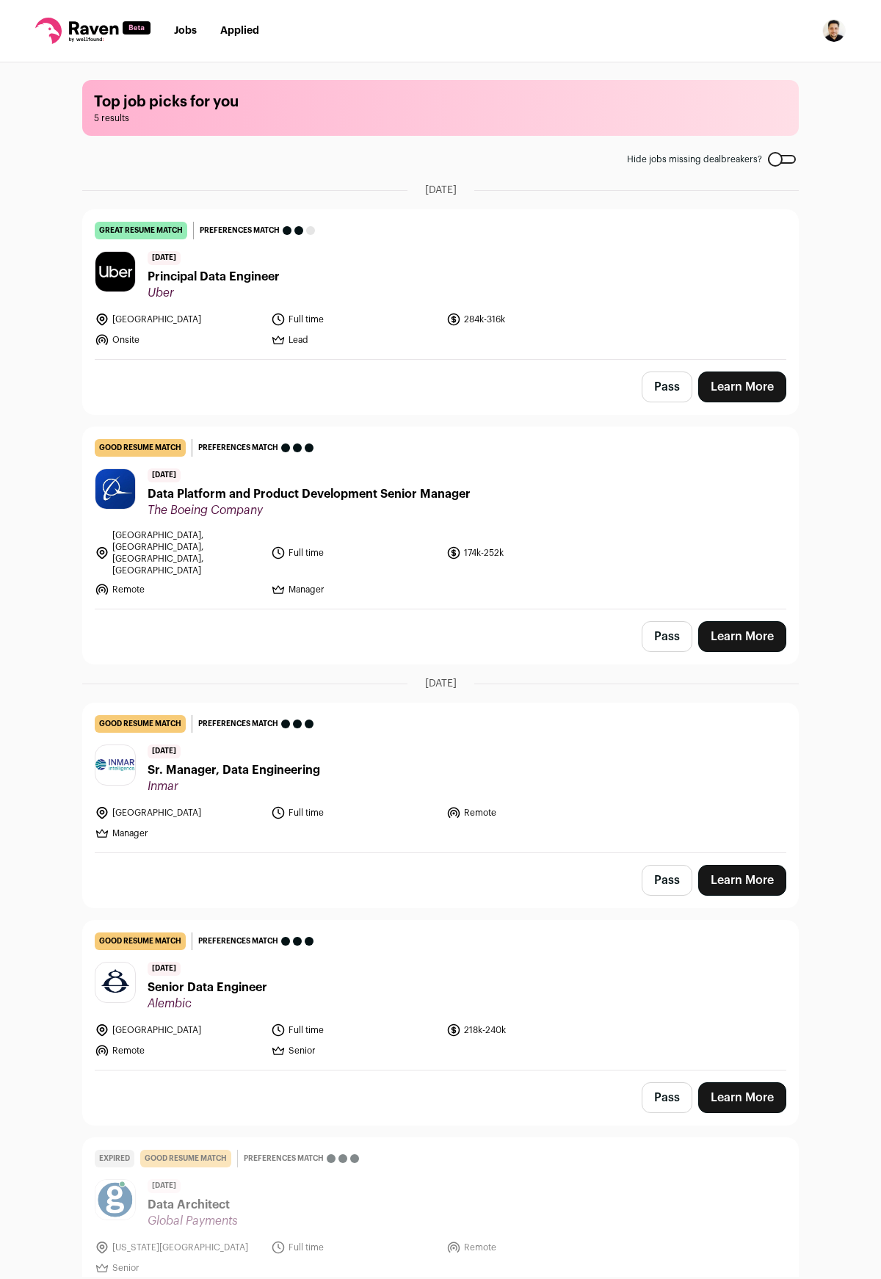
click at [231, 280] on span "Principal Data Engineer" at bounding box center [214, 277] width 132 height 18
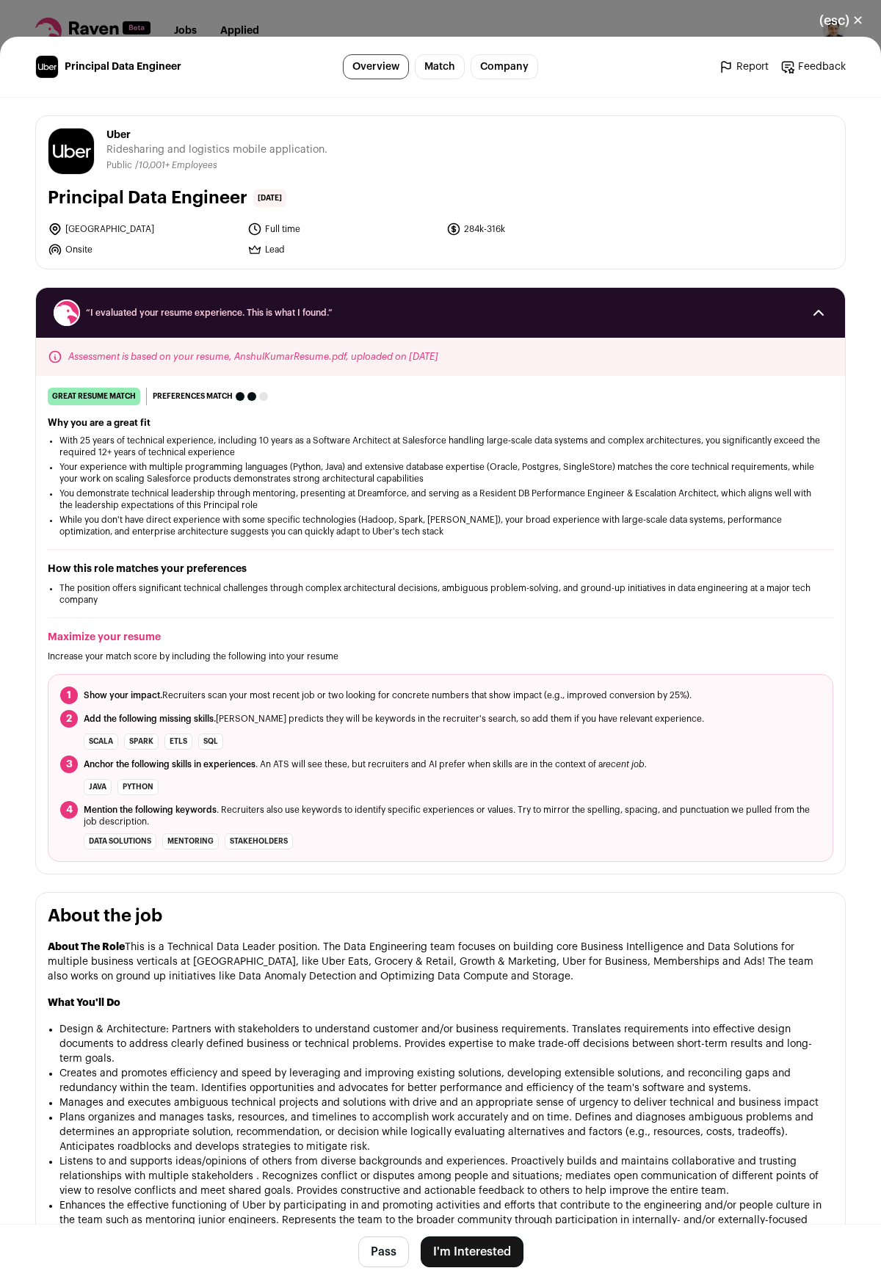
click at [498, 1257] on button "I'm Interested" at bounding box center [472, 1251] width 103 height 31
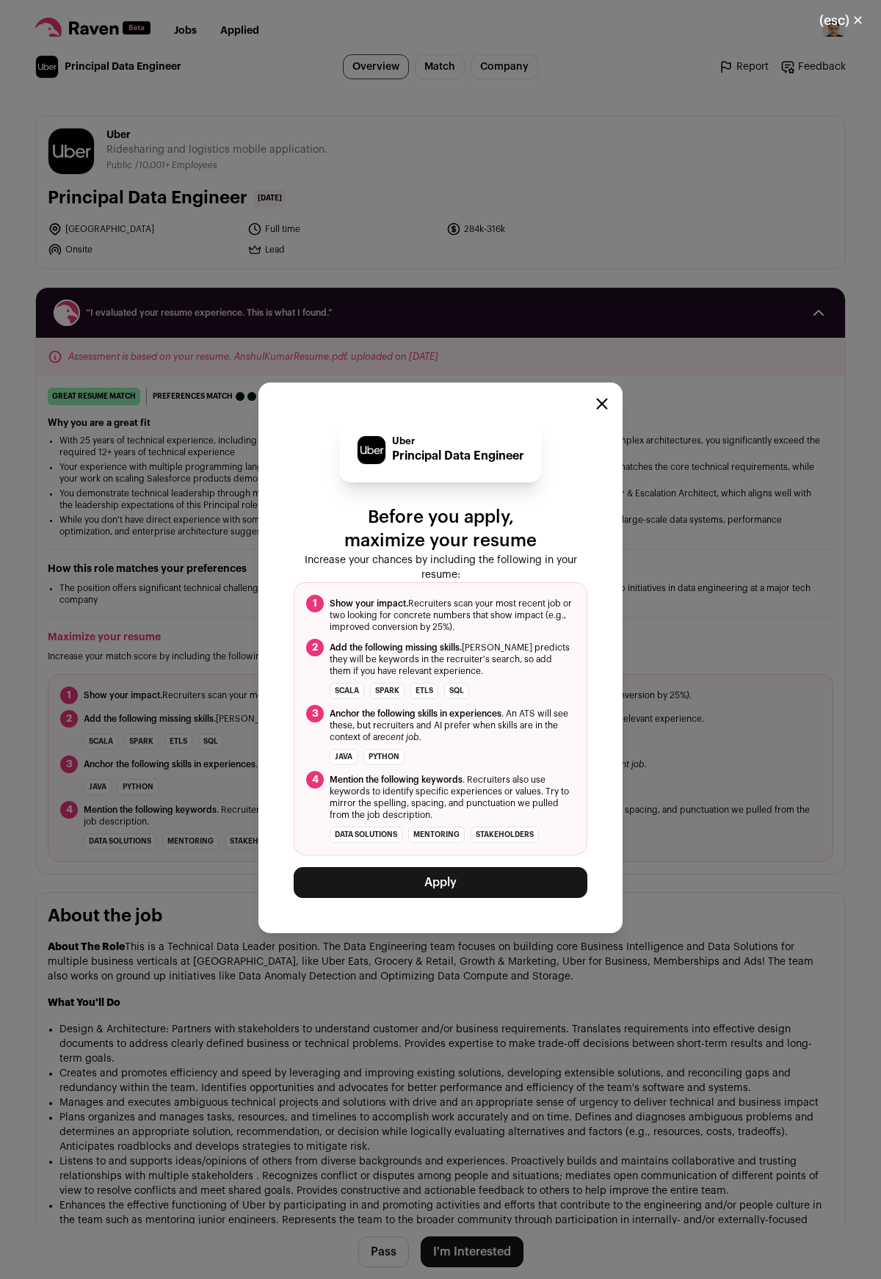
click at [482, 870] on button "Apply" at bounding box center [441, 882] width 294 height 31
